Goal: Transaction & Acquisition: Purchase product/service

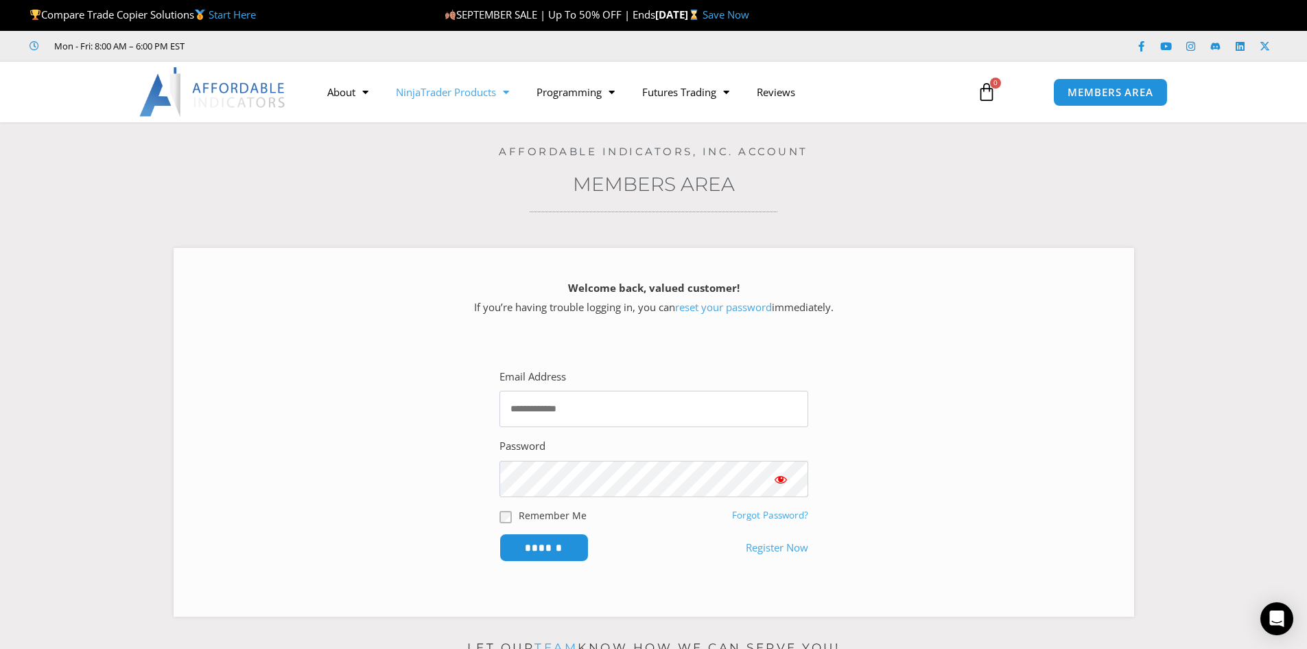
click at [451, 94] on link "NinjaTrader Products" at bounding box center [452, 92] width 141 height 32
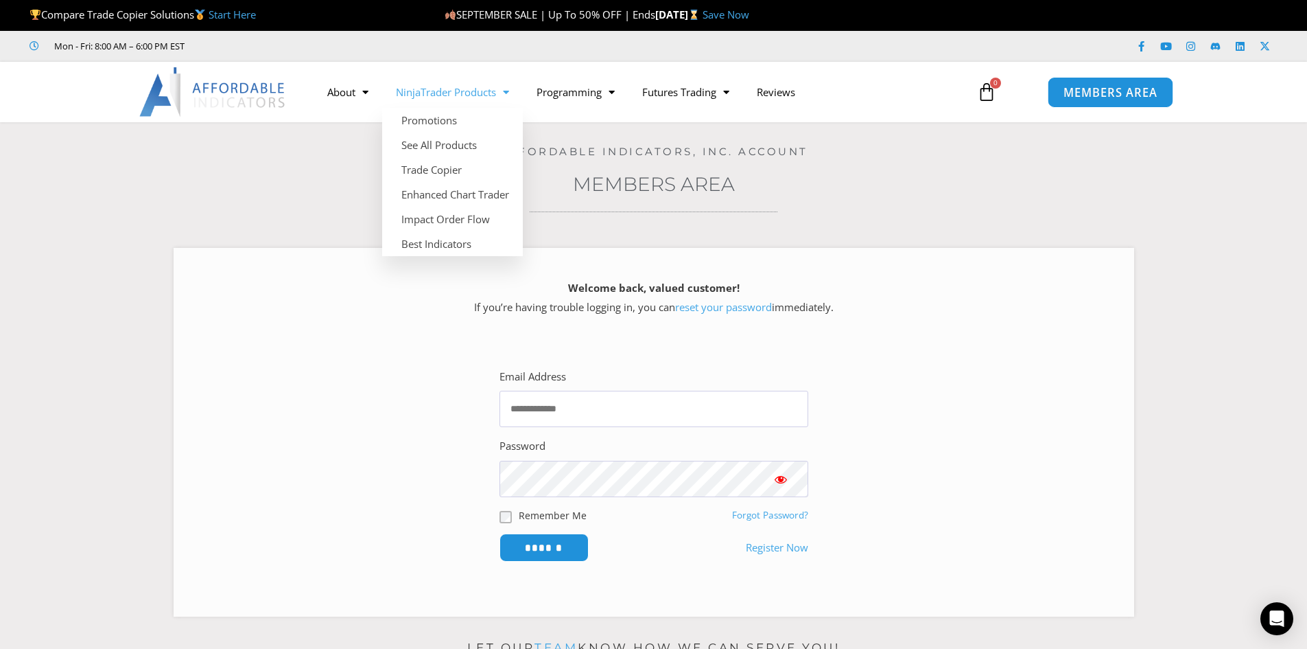
click at [1101, 83] on link "MEMBERS AREA" at bounding box center [1111, 91] width 126 height 31
click at [458, 167] on link "Trade Copier" at bounding box center [452, 169] width 141 height 25
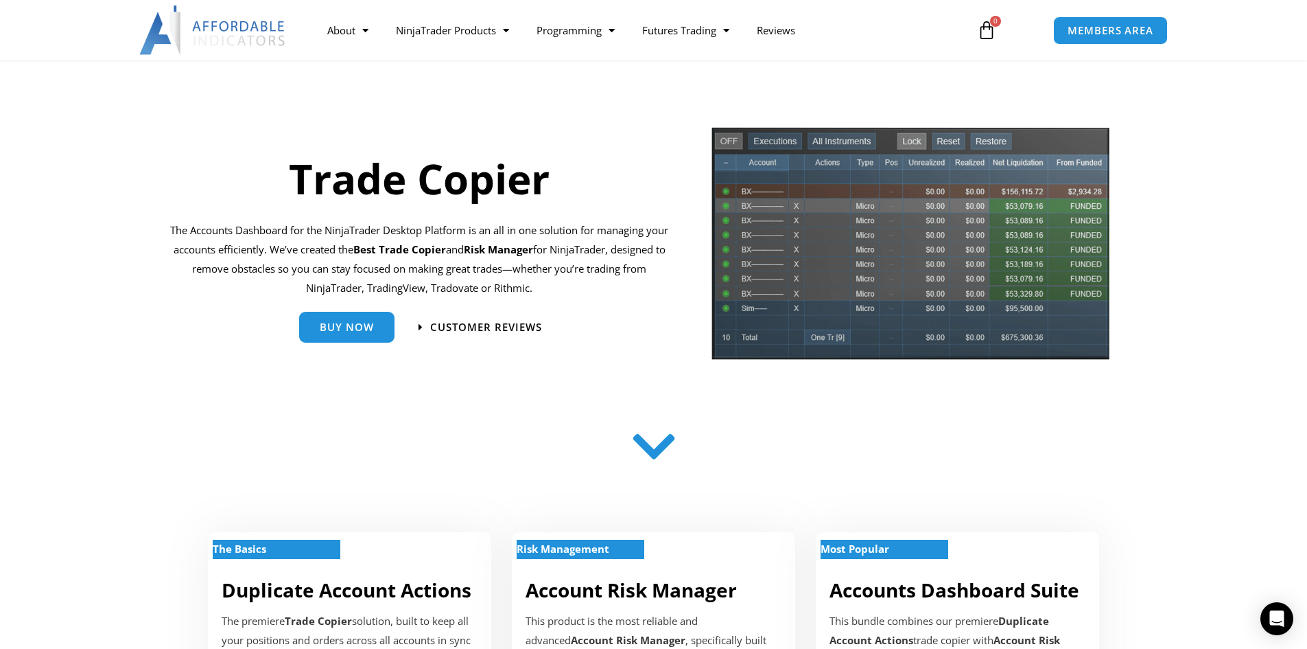
scroll to position [206, 0]
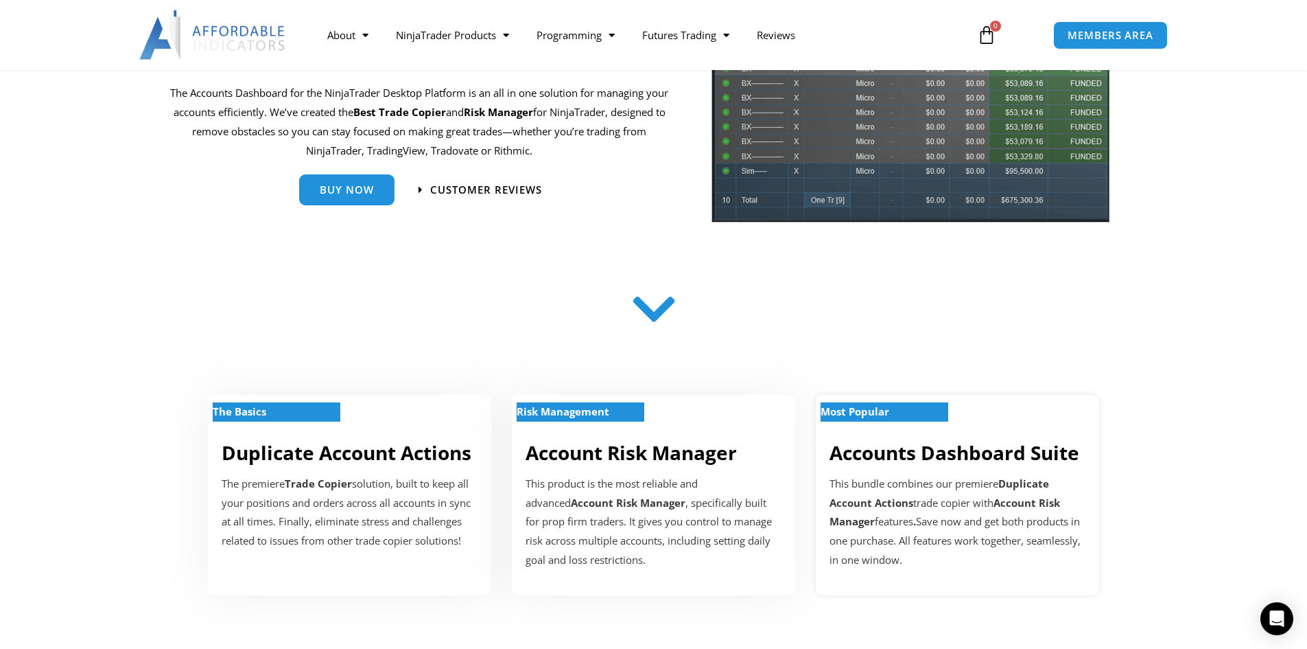
click at [918, 457] on link "Accounts Dashboard Suite" at bounding box center [955, 452] width 250 height 26
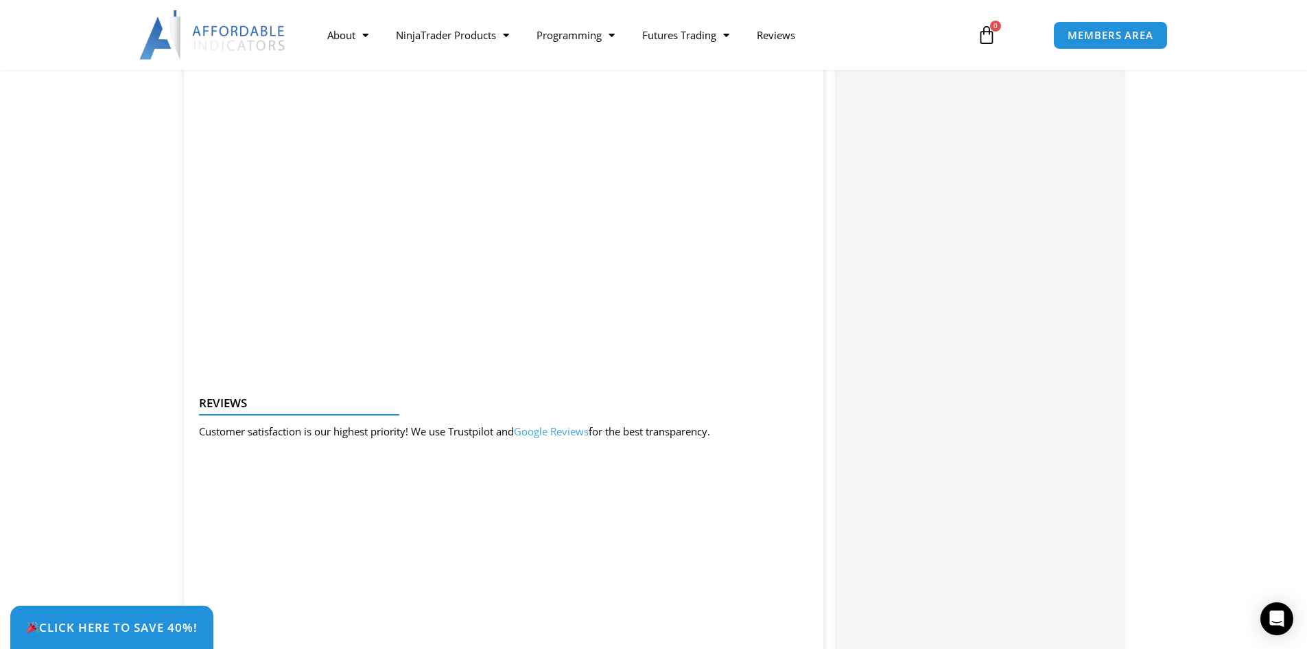
scroll to position [1373, 0]
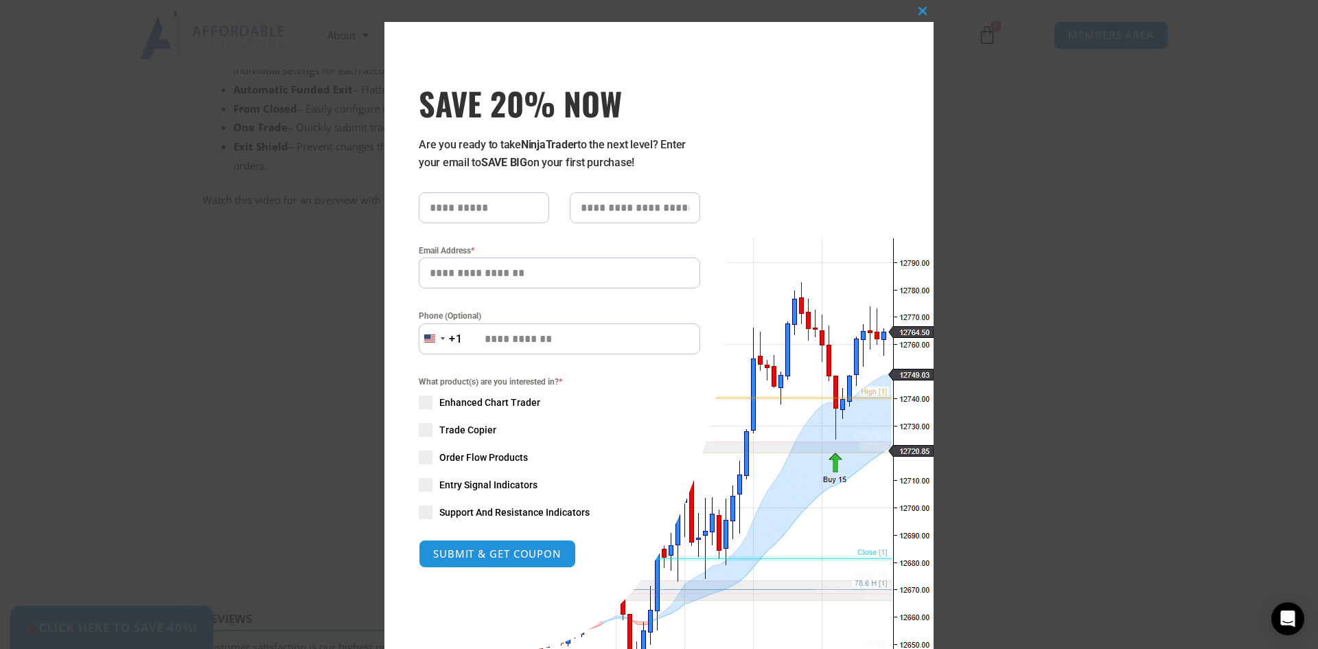
click at [1076, 263] on div "Close this module SAVE 20% NOW Are you ready to take NinjaTrader to the next le…" at bounding box center [659, 324] width 1318 height 649
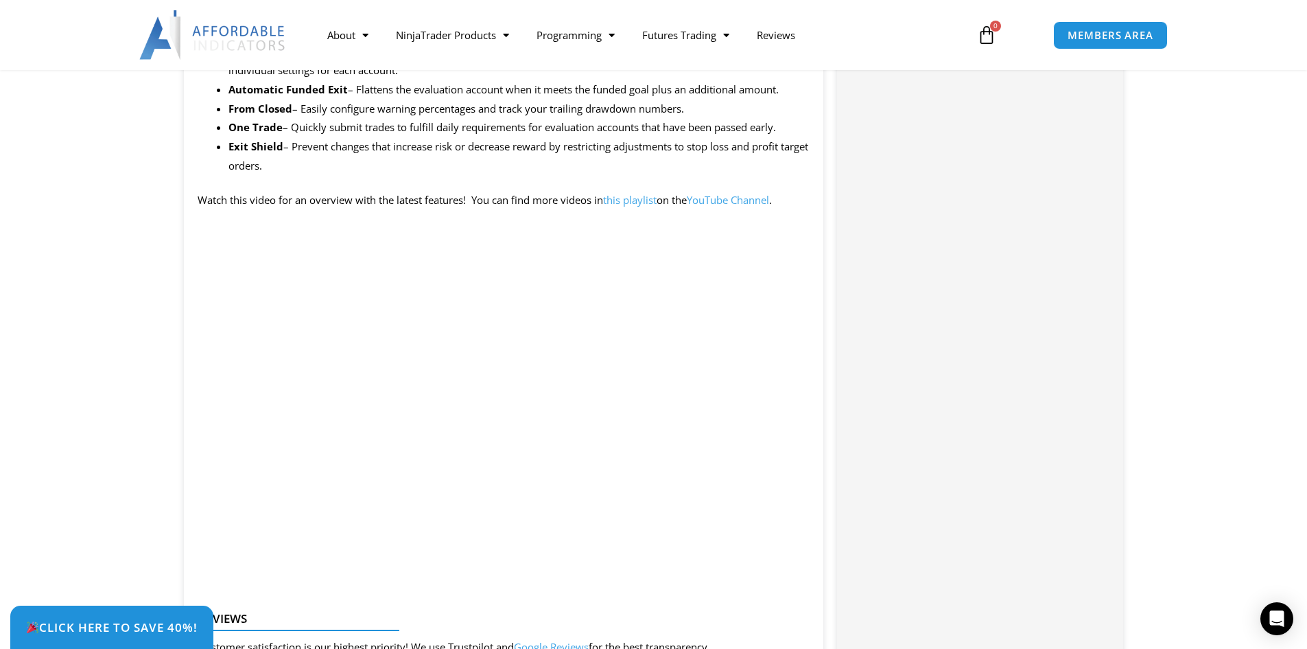
drag, startPoint x: 937, startPoint y: 207, endPoint x: 894, endPoint y: 253, distance: 62.6
click at [937, 207] on div "Categories: Bundles , Indicators , Trade Copier Buy With Confidence We have a s…" at bounding box center [979, 458] width 285 height 2467
click at [1011, 485] on div "Categories: Bundles , Indicators , Trade Copier Buy With Confidence We have a s…" at bounding box center [979, 458] width 285 height 2467
click at [887, 452] on div "Categories: Bundles , Indicators , Trade Copier Buy With Confidence We have a s…" at bounding box center [979, 458] width 285 height 2467
click at [854, 421] on div "Categories: Bundles , Indicators , Trade Copier Buy With Confidence We have a s…" at bounding box center [979, 458] width 285 height 2467
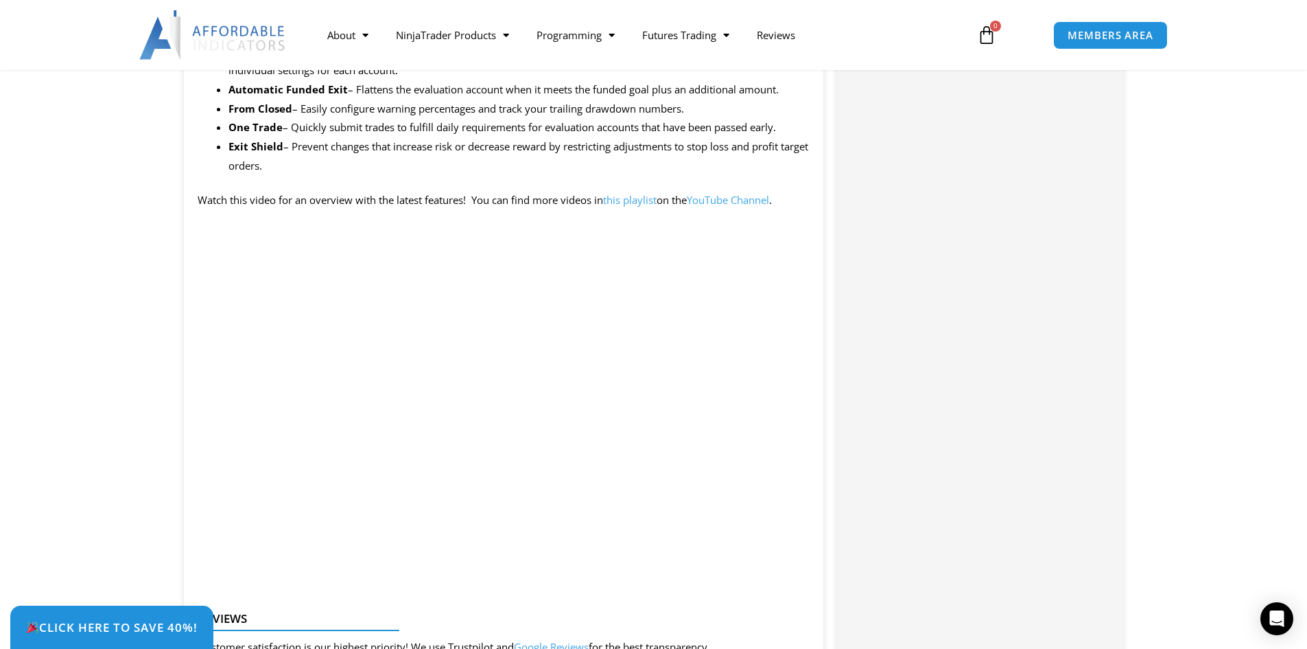
click at [988, 417] on div "Categories: Bundles , Indicators , Trade Copier Buy With Confidence We have a s…" at bounding box center [979, 458] width 285 height 2467
